Goal: Task Accomplishment & Management: Use online tool/utility

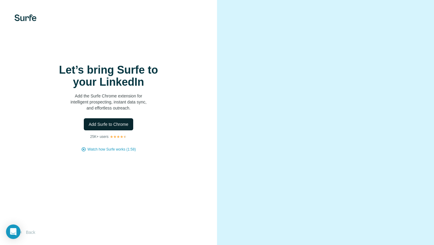
click at [122, 122] on span "Add Surfe to Chrome" at bounding box center [109, 124] width 40 height 6
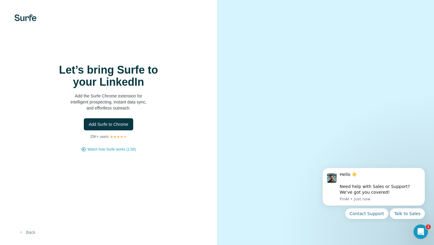
click at [34, 234] on button "Back" at bounding box center [26, 232] width 25 height 11
click at [219, 38] on div at bounding box center [325, 122] width 217 height 245
click at [426, 229] on div "Open Intercom Messenger" at bounding box center [420, 231] width 20 height 20
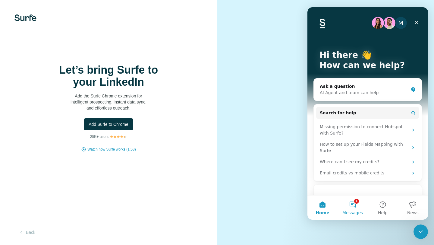
click at [350, 202] on button "1 Messages" at bounding box center [353, 207] width 30 height 24
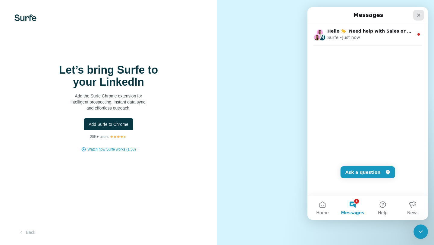
click at [420, 14] on icon "Close" at bounding box center [419, 15] width 3 height 3
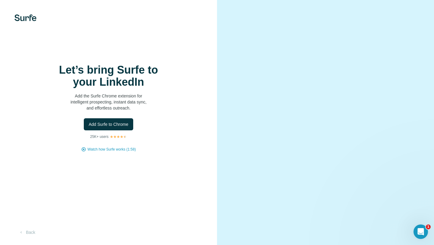
click at [305, 83] on video at bounding box center [325, 123] width 183 height 92
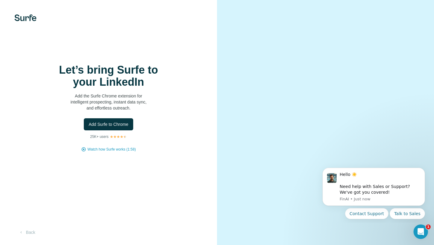
click at [23, 20] on img at bounding box center [25, 17] width 22 height 7
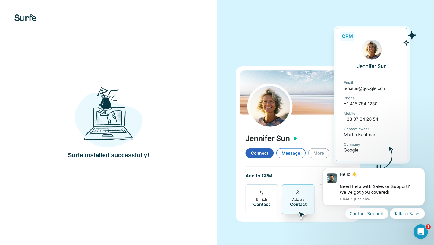
click at [159, 82] on div "Surfe installed successfully!" at bounding box center [108, 122] width 217 height 245
click at [134, 117] on img at bounding box center [109, 117] width 68 height 63
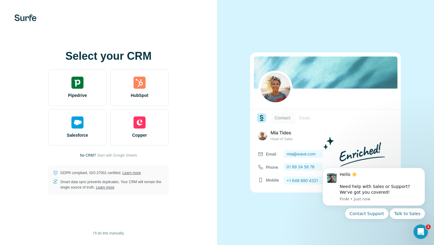
click at [162, 37] on div "Select your CRM Pipedrive HubSpot Salesforce Copper No CRM? Start with Google S…" at bounding box center [108, 122] width 217 height 245
click at [100, 156] on span "Start with Google Sheets" at bounding box center [117, 155] width 40 height 5
